Goal: Information Seeking & Learning: Learn about a topic

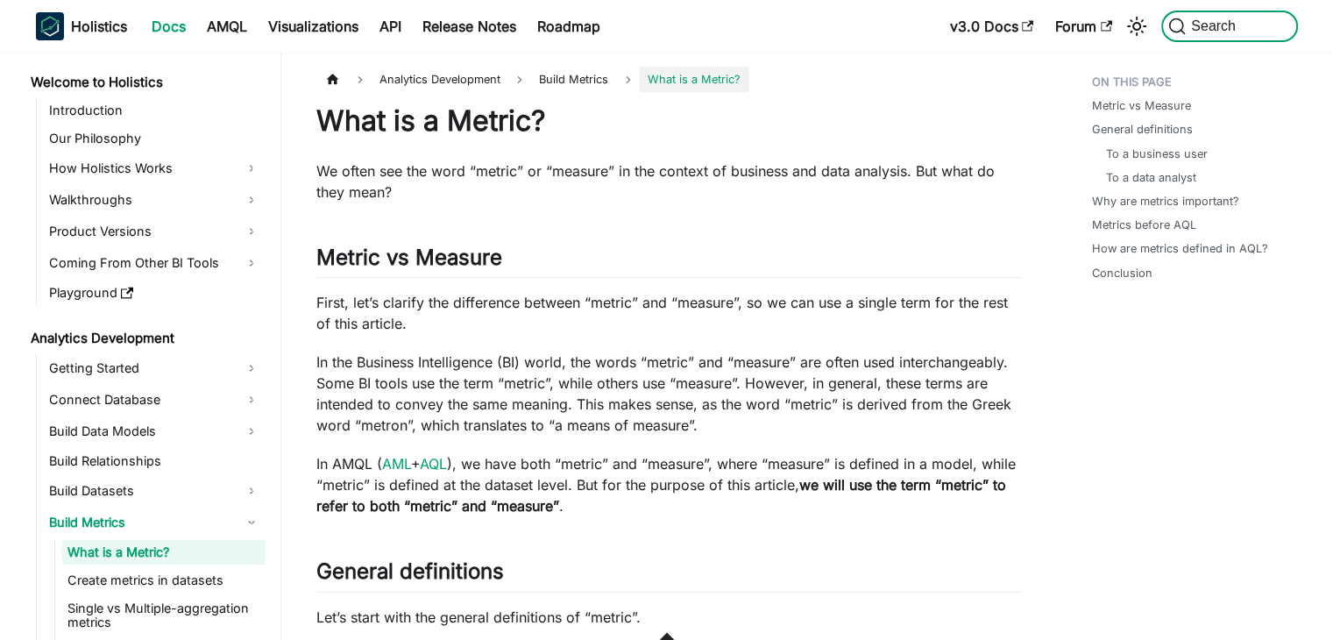
click at [1193, 29] on span "Search" at bounding box center [1215, 26] width 60 height 16
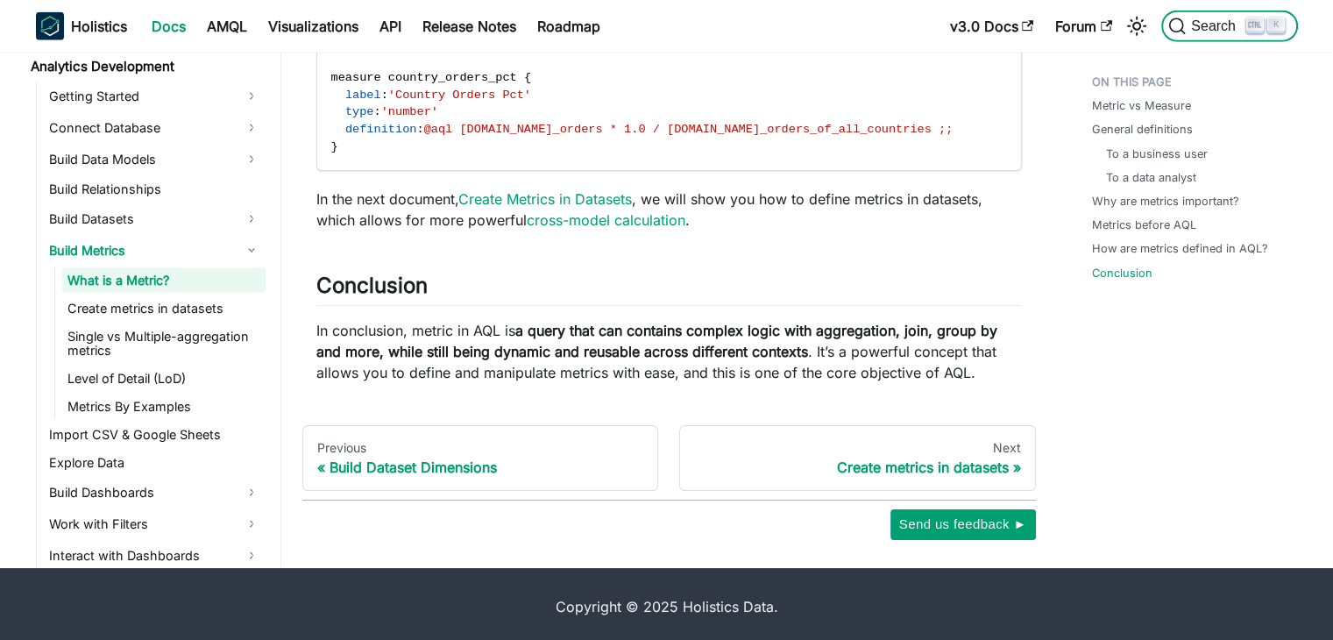
scroll to position [217, 0]
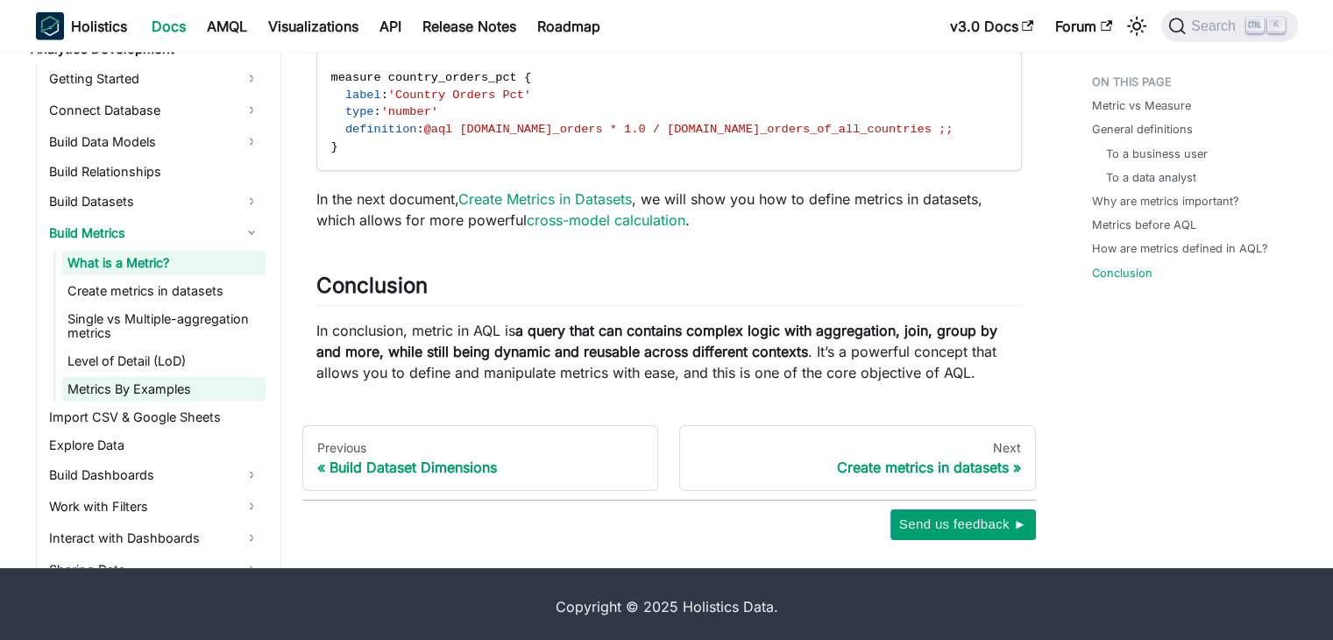
click at [187, 385] on link "Metrics By Examples" at bounding box center [163, 389] width 203 height 25
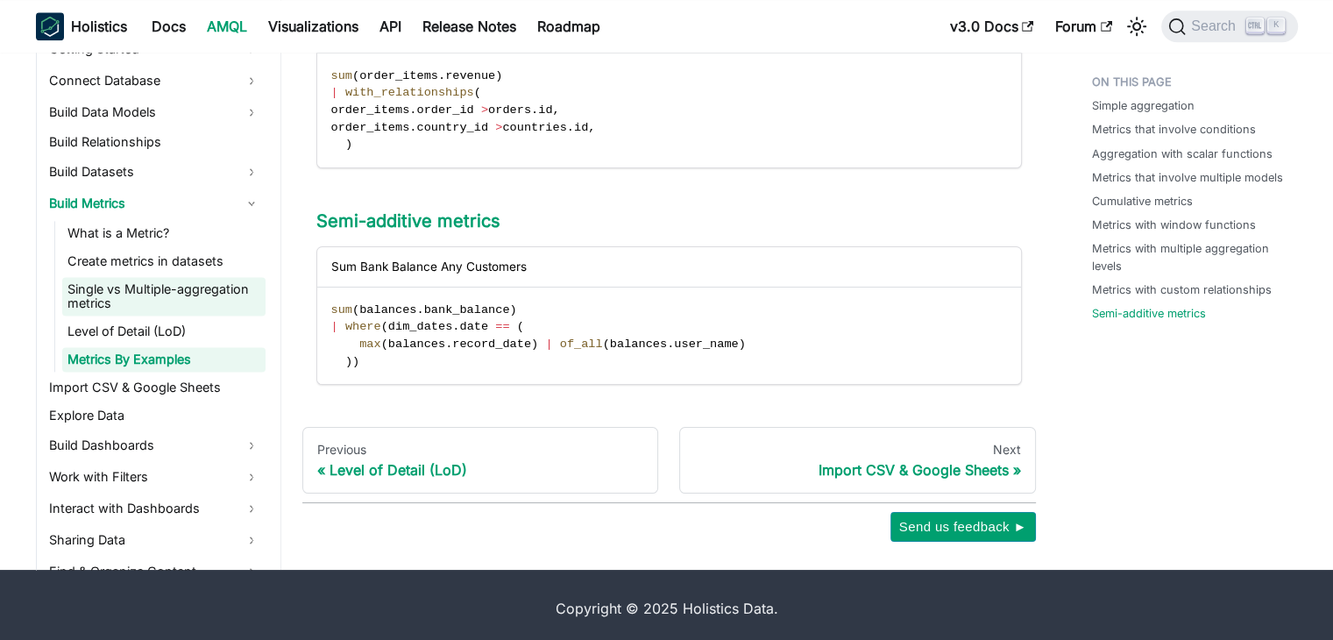
scroll to position [305, 0]
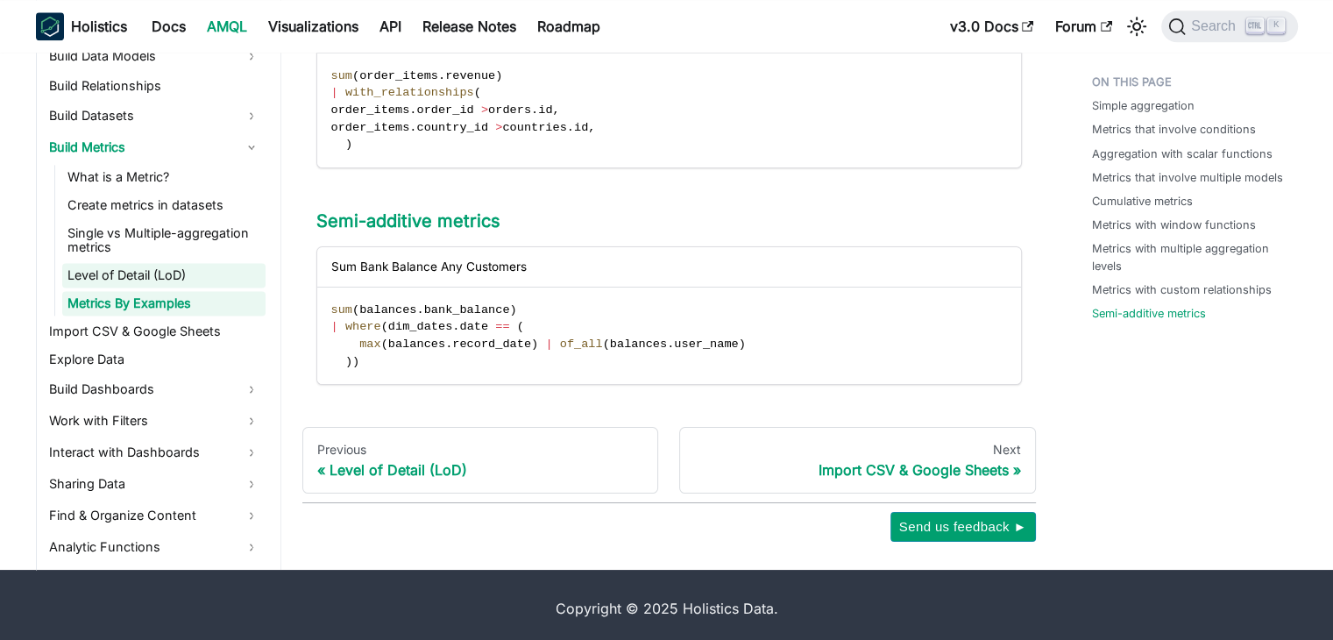
click at [193, 271] on link "Level of Detail (LoD)" at bounding box center [163, 275] width 203 height 25
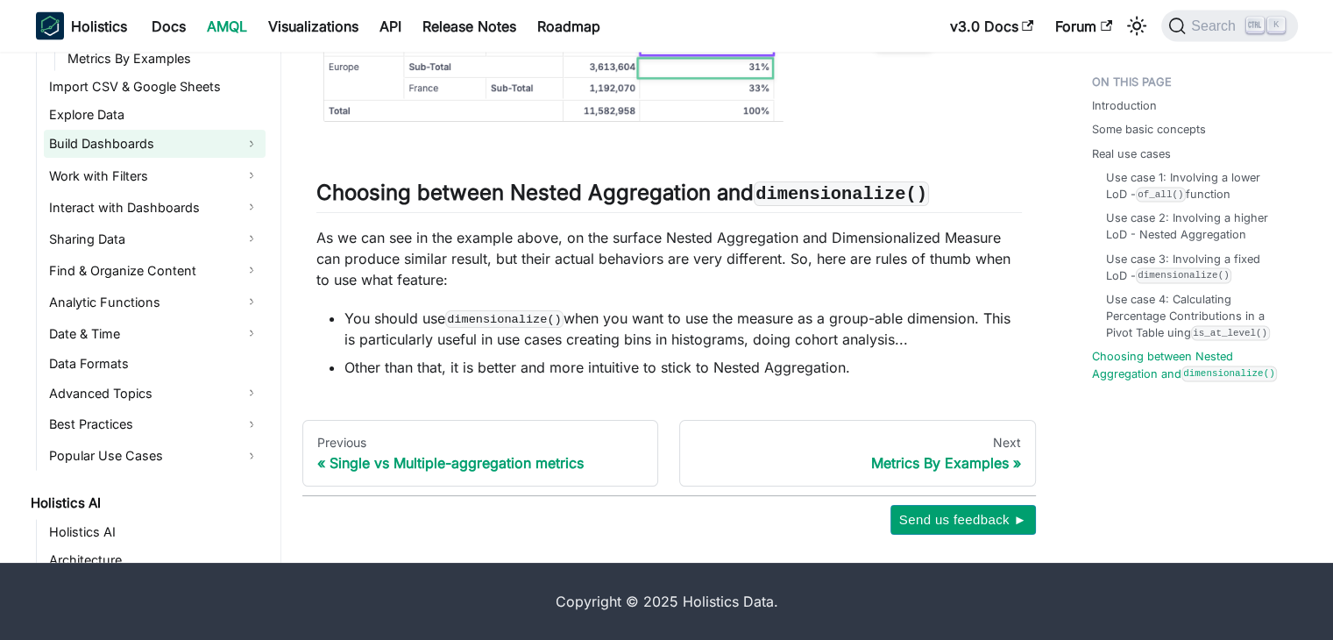
scroll to position [548, 0]
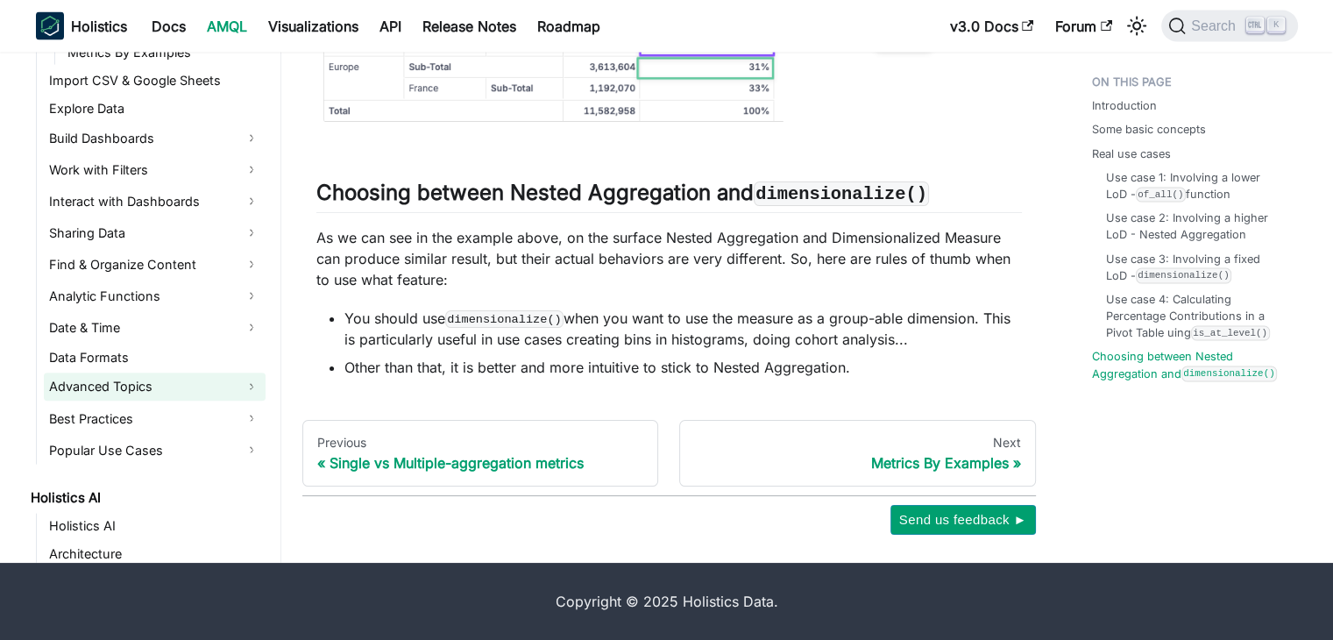
click at [249, 388] on link "Advanced Topics" at bounding box center [155, 387] width 222 height 28
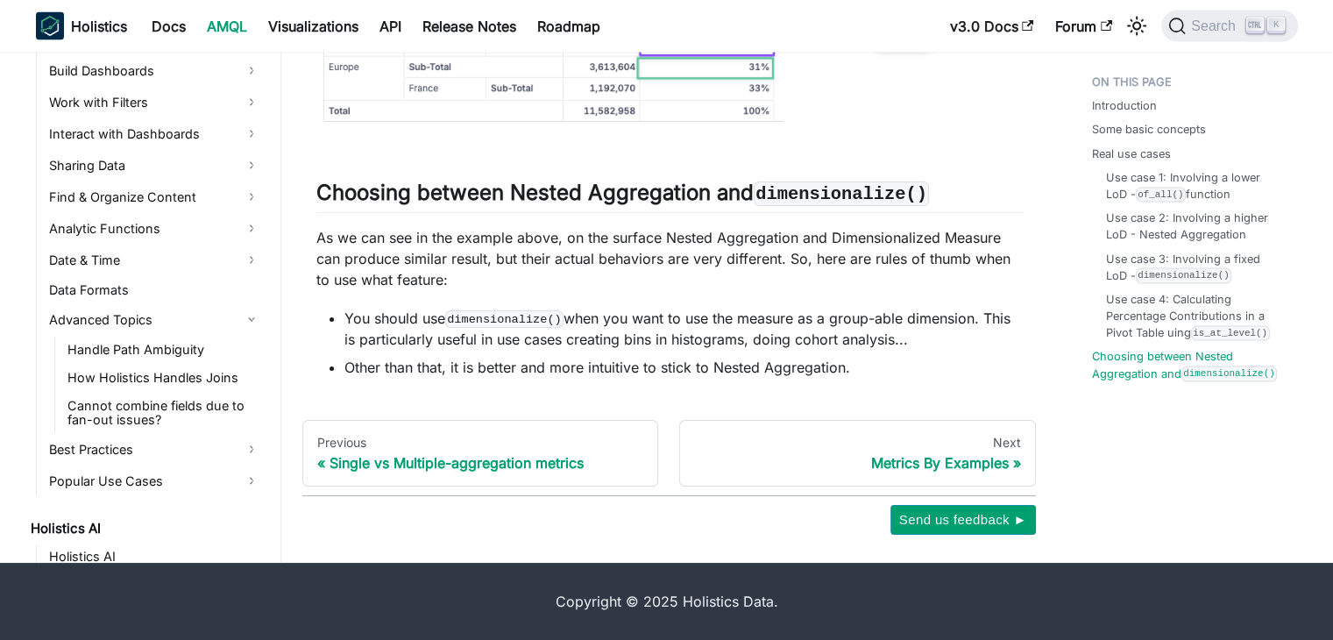
scroll to position [643, 0]
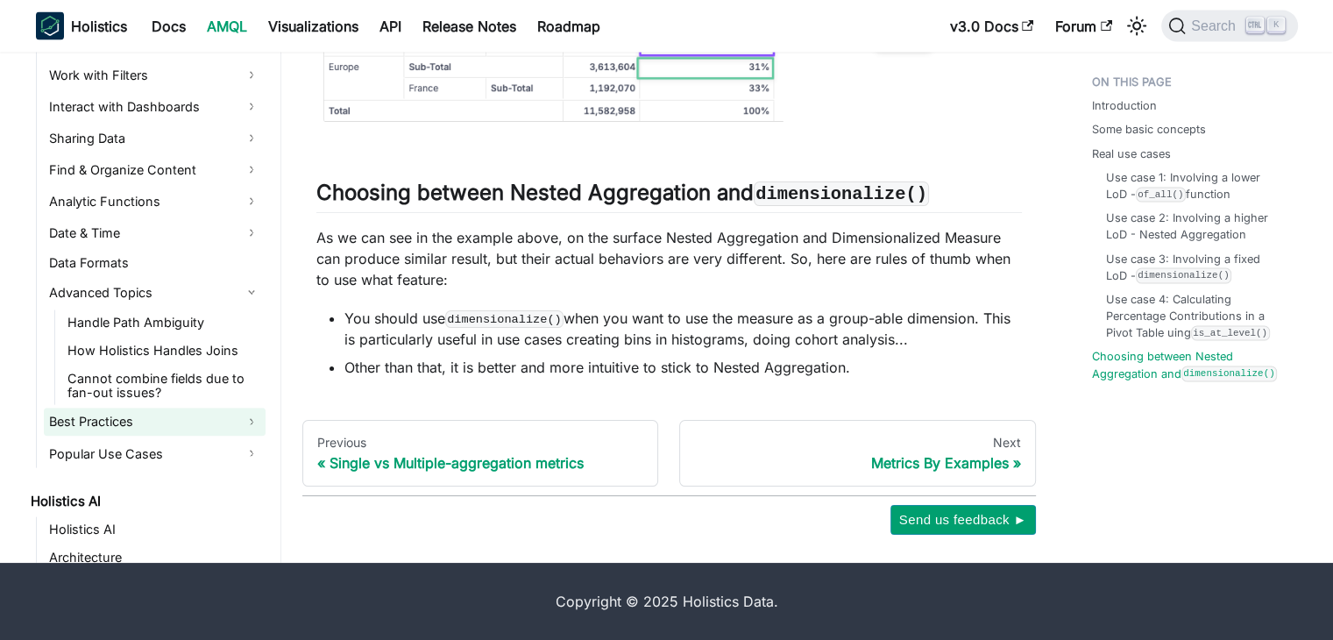
click at [230, 421] on link "Best Practices" at bounding box center [155, 422] width 222 height 28
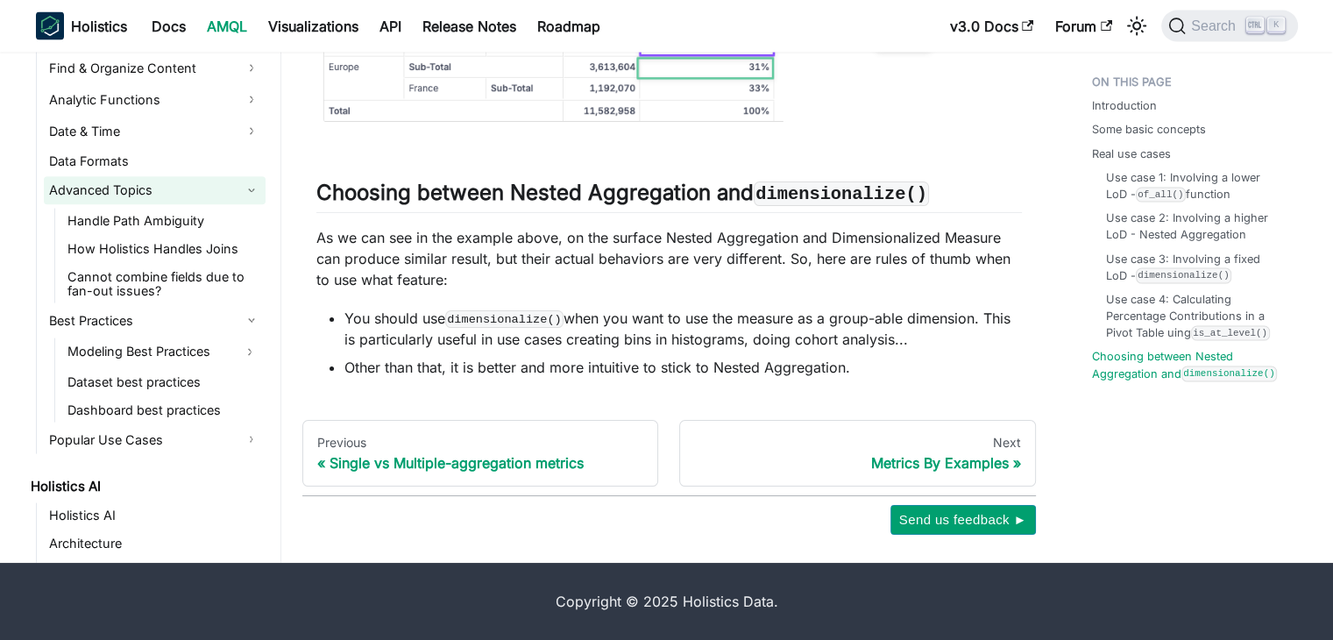
scroll to position [752, 0]
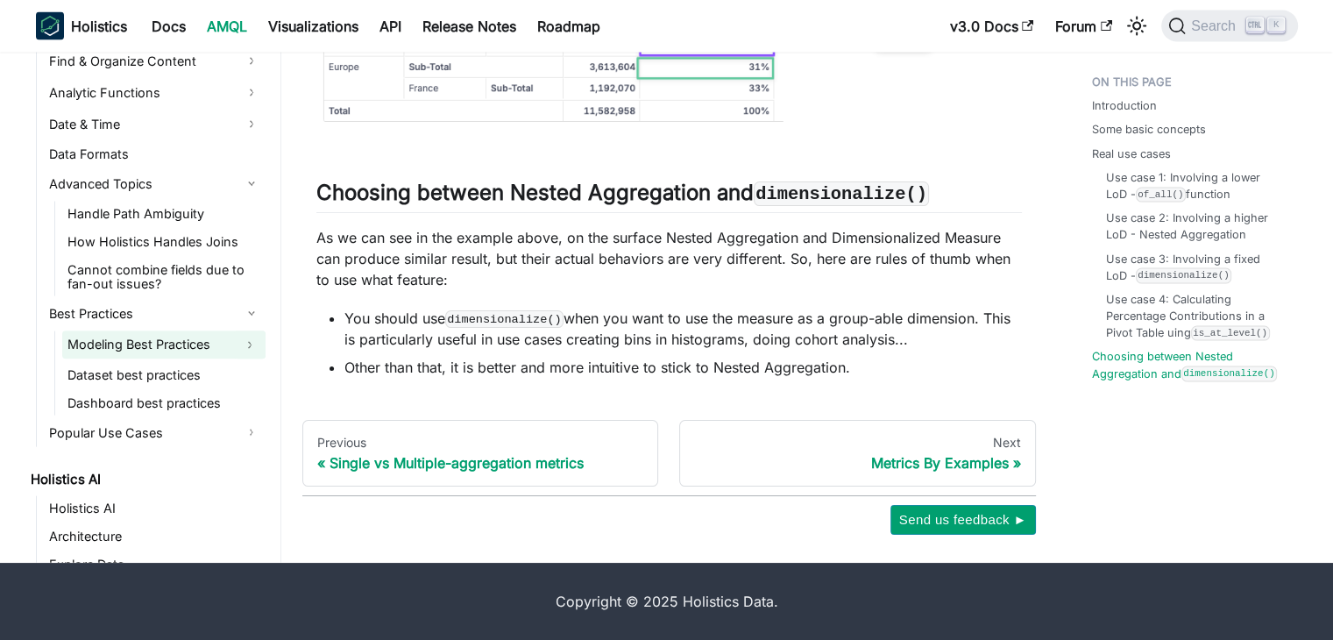
click at [258, 344] on button "Expand sidebar category 'Modeling Best Practices'" at bounding box center [250, 345] width 32 height 28
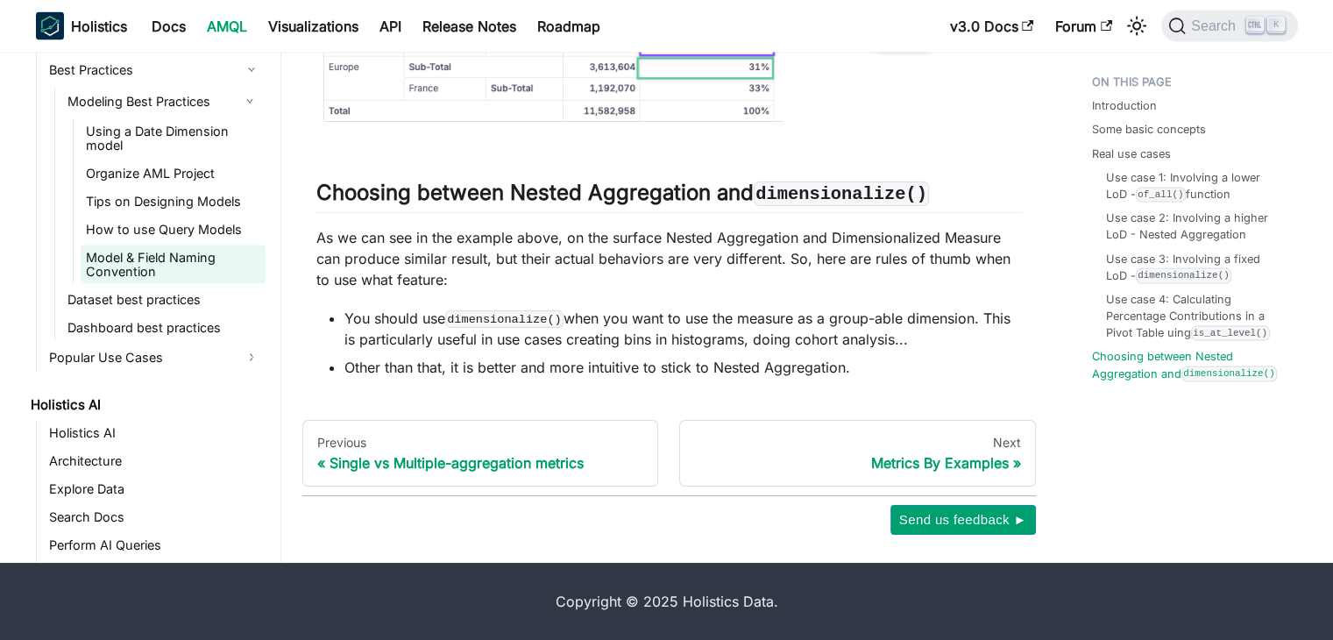
scroll to position [1001, 0]
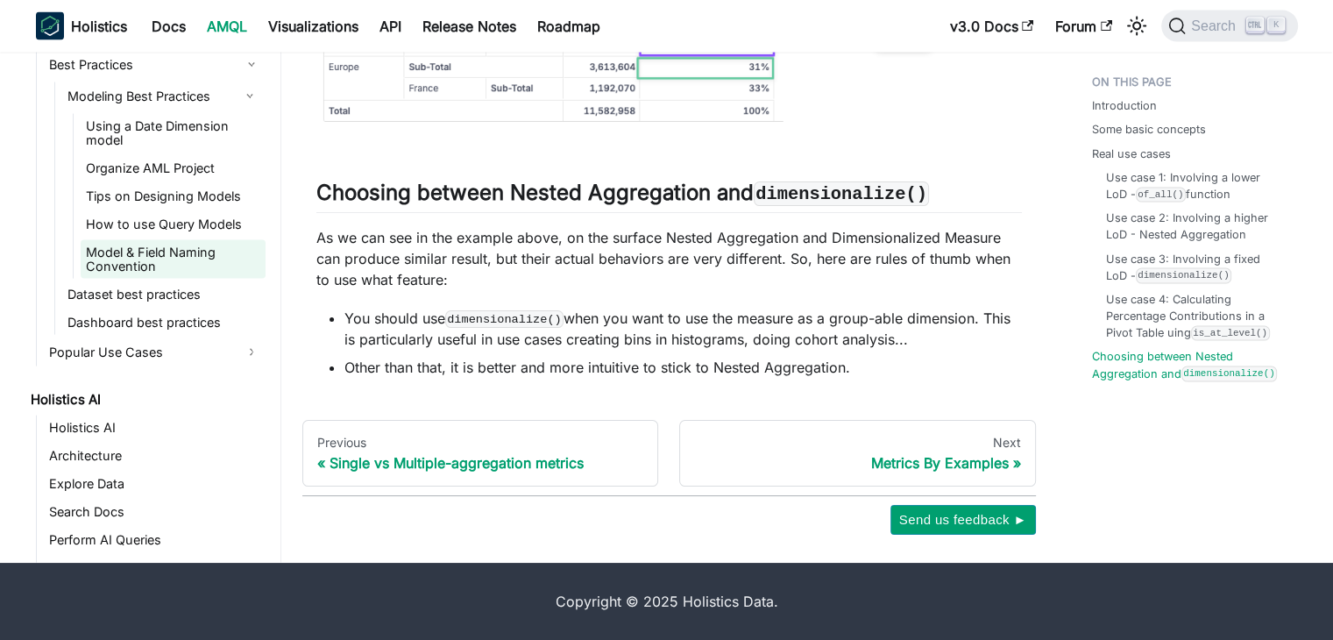
click at [207, 265] on link "Model & Field Naming Convention" at bounding box center [173, 259] width 185 height 39
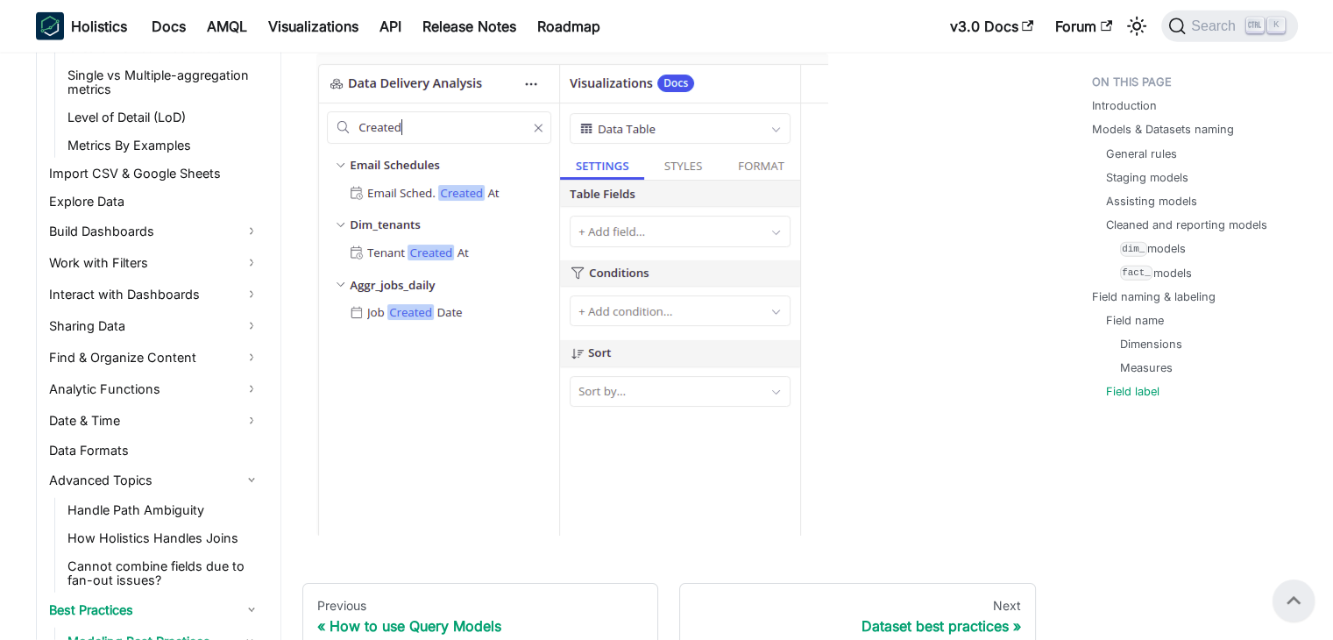
scroll to position [533, 0]
click at [252, 358] on link "Find & Organize Content" at bounding box center [155, 357] width 222 height 28
